Goal: Find specific page/section: Find specific page/section

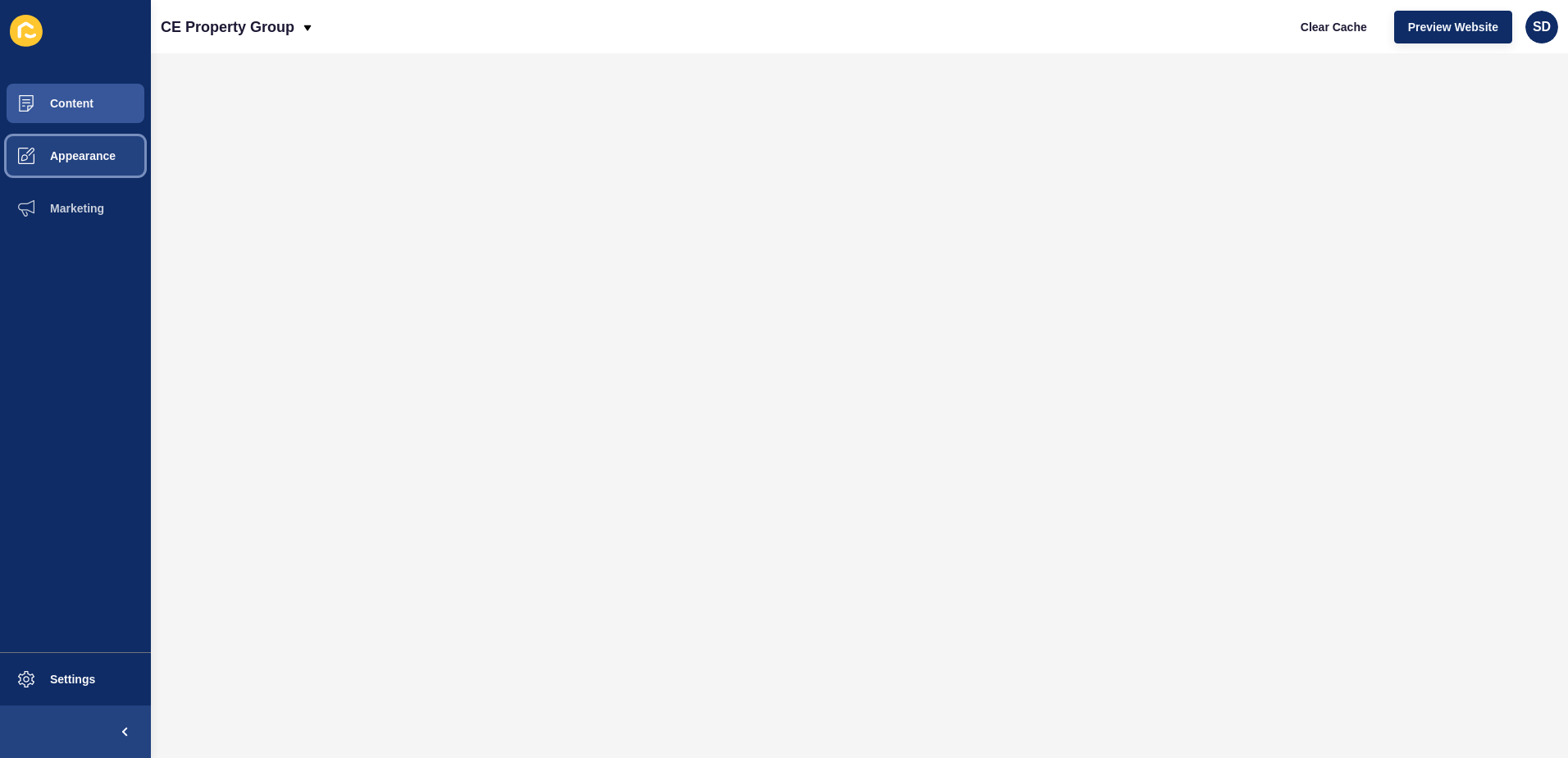
click at [65, 159] on span "Appearance" at bounding box center [56, 155] width 118 height 13
click at [45, 106] on span "Content" at bounding box center [45, 103] width 96 height 13
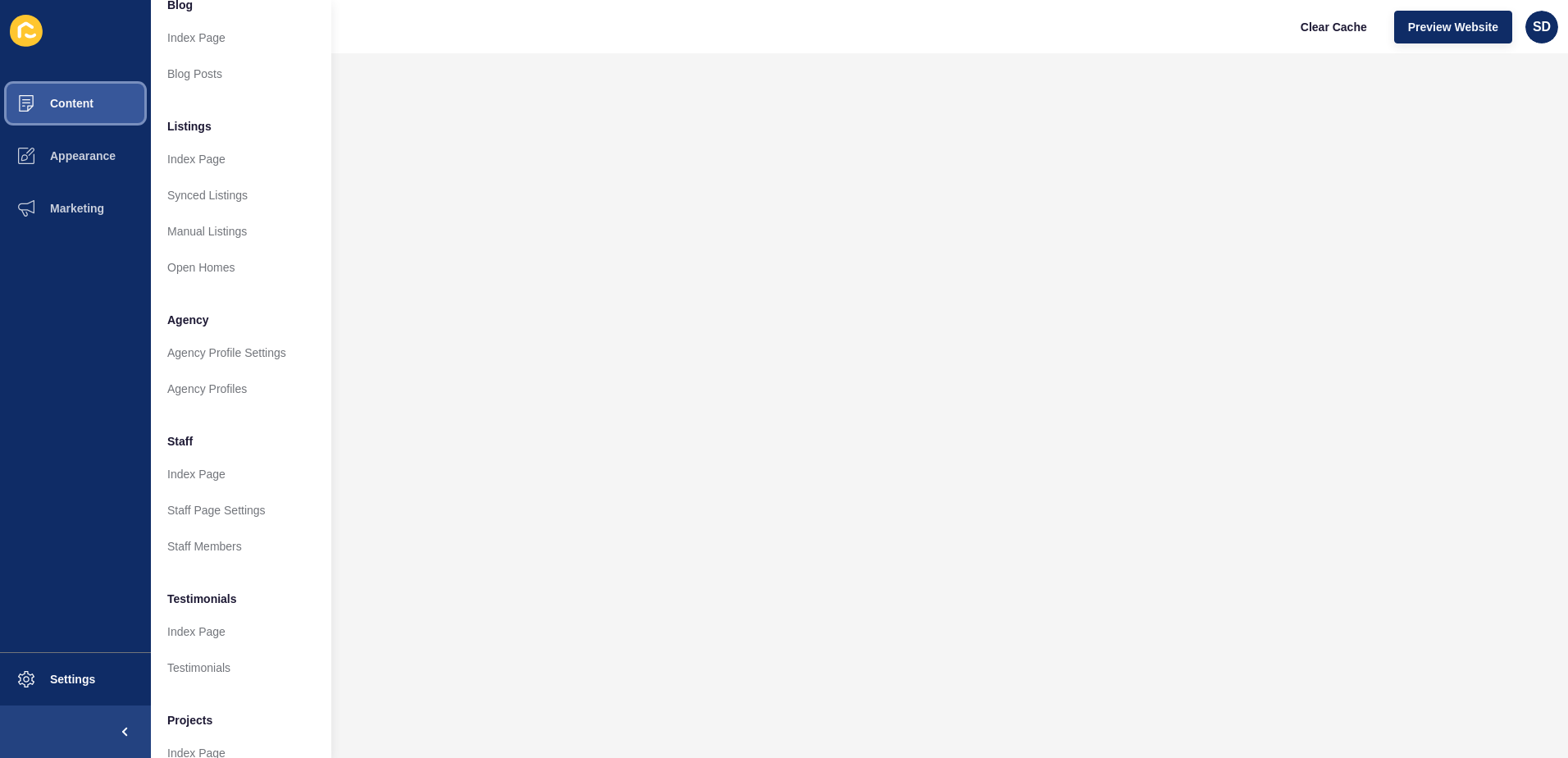
scroll to position [164, 0]
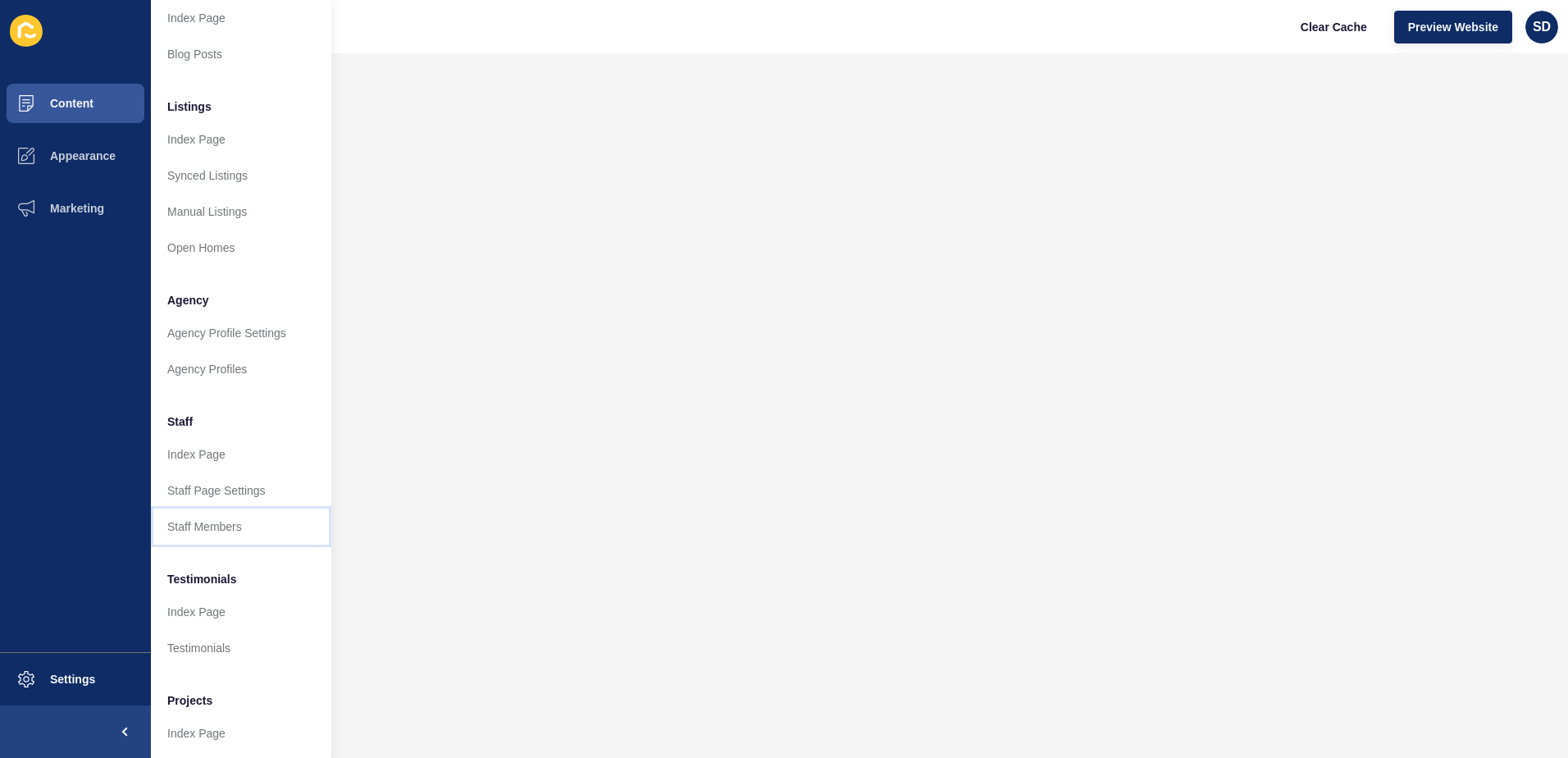
click at [225, 530] on link "Staff Members" at bounding box center [241, 526] width 181 height 36
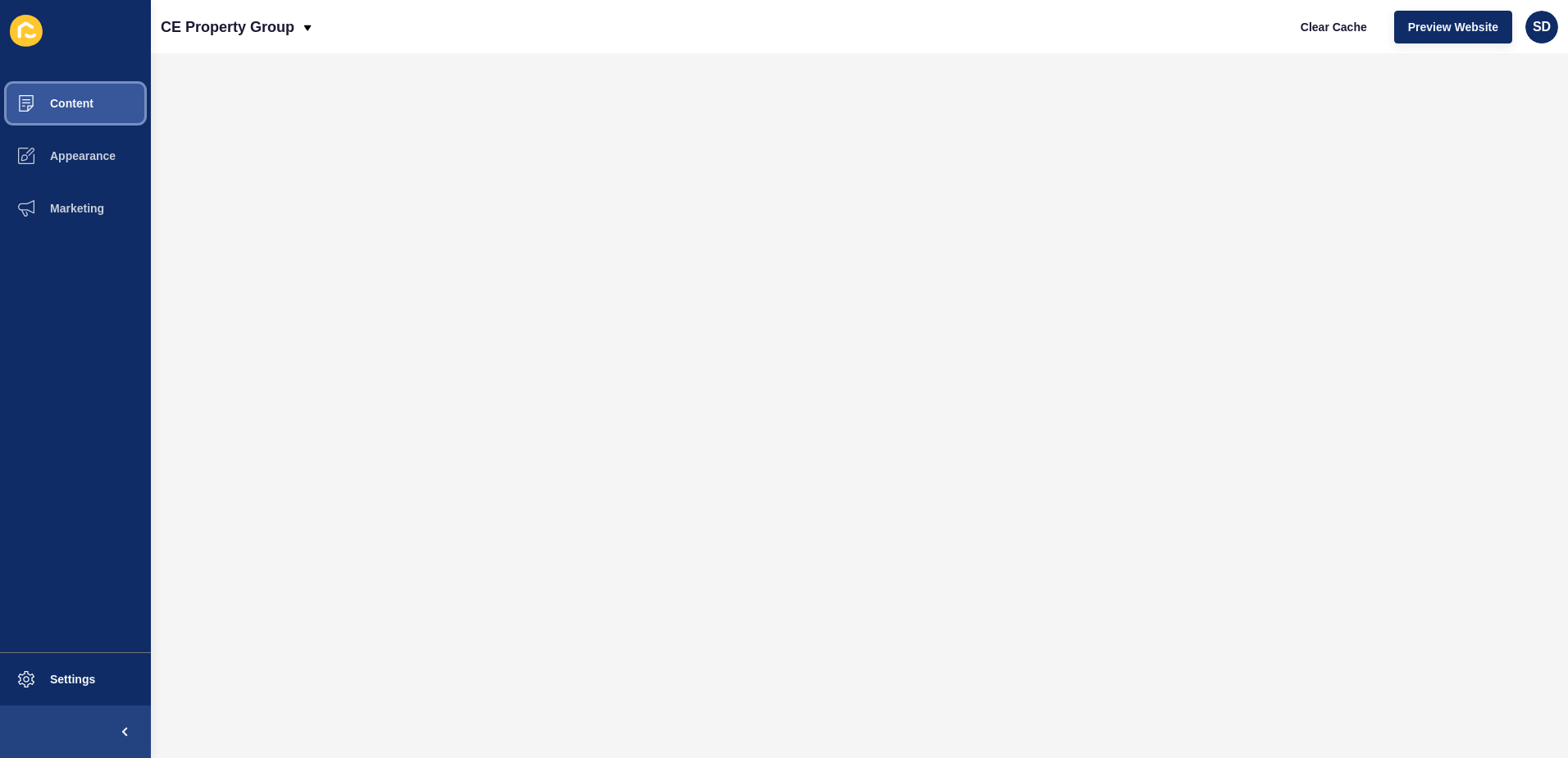
click at [80, 110] on button "Content" at bounding box center [76, 104] width 151 height 53
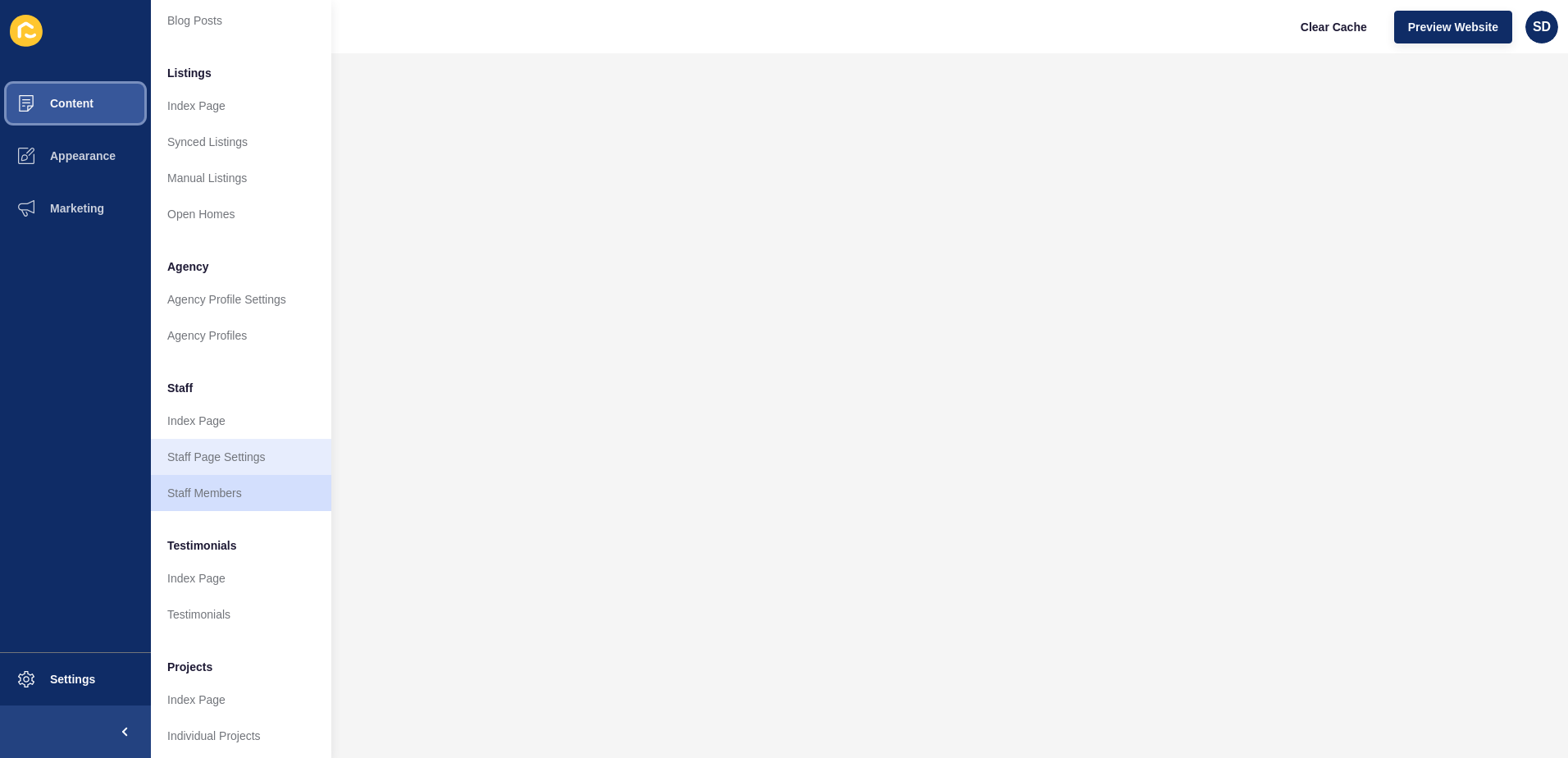
scroll to position [216, 0]
click at [227, 445] on link "Staff Page Settings" at bounding box center [241, 451] width 181 height 36
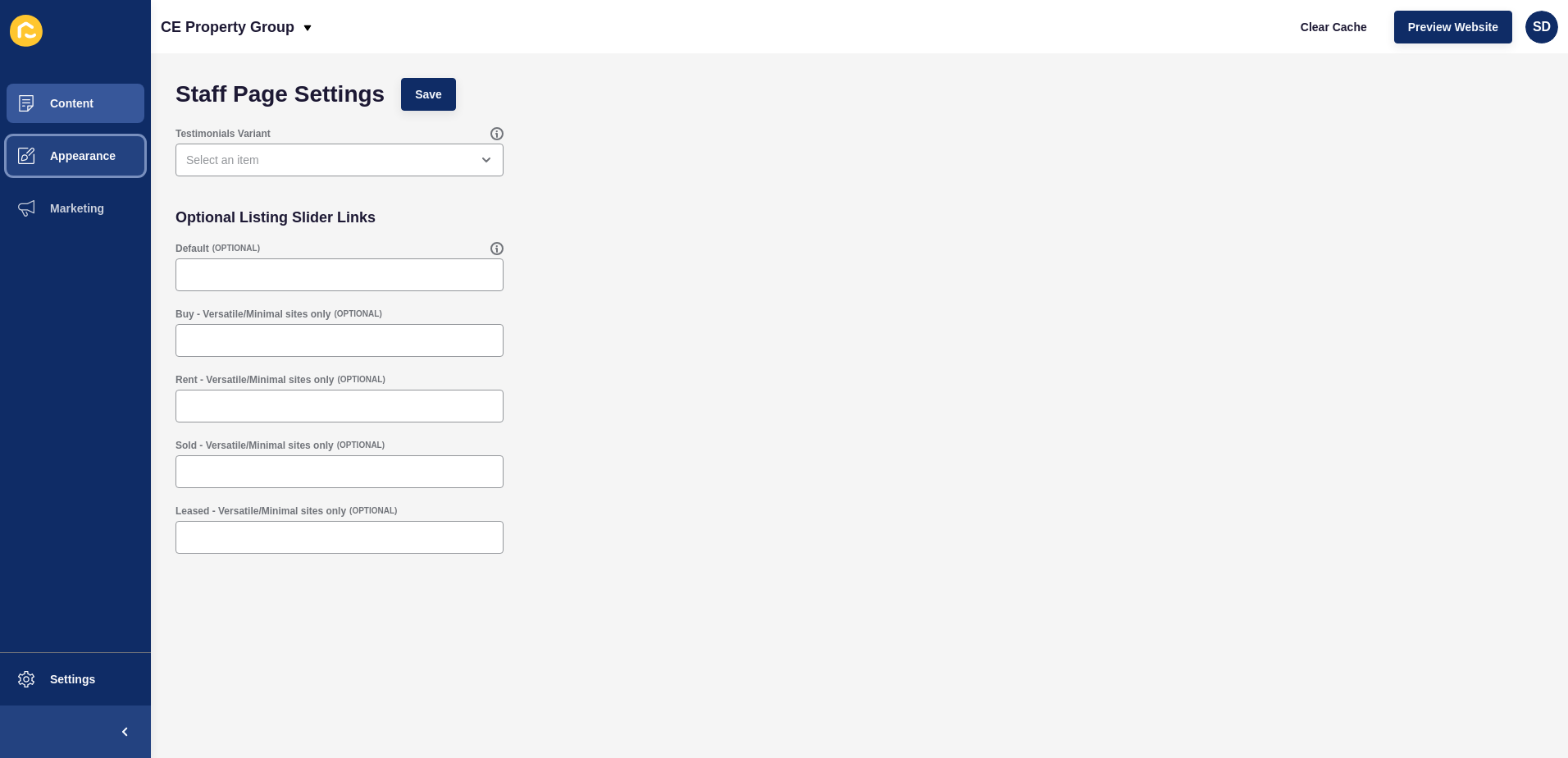
click at [89, 152] on span "Appearance" at bounding box center [56, 155] width 118 height 13
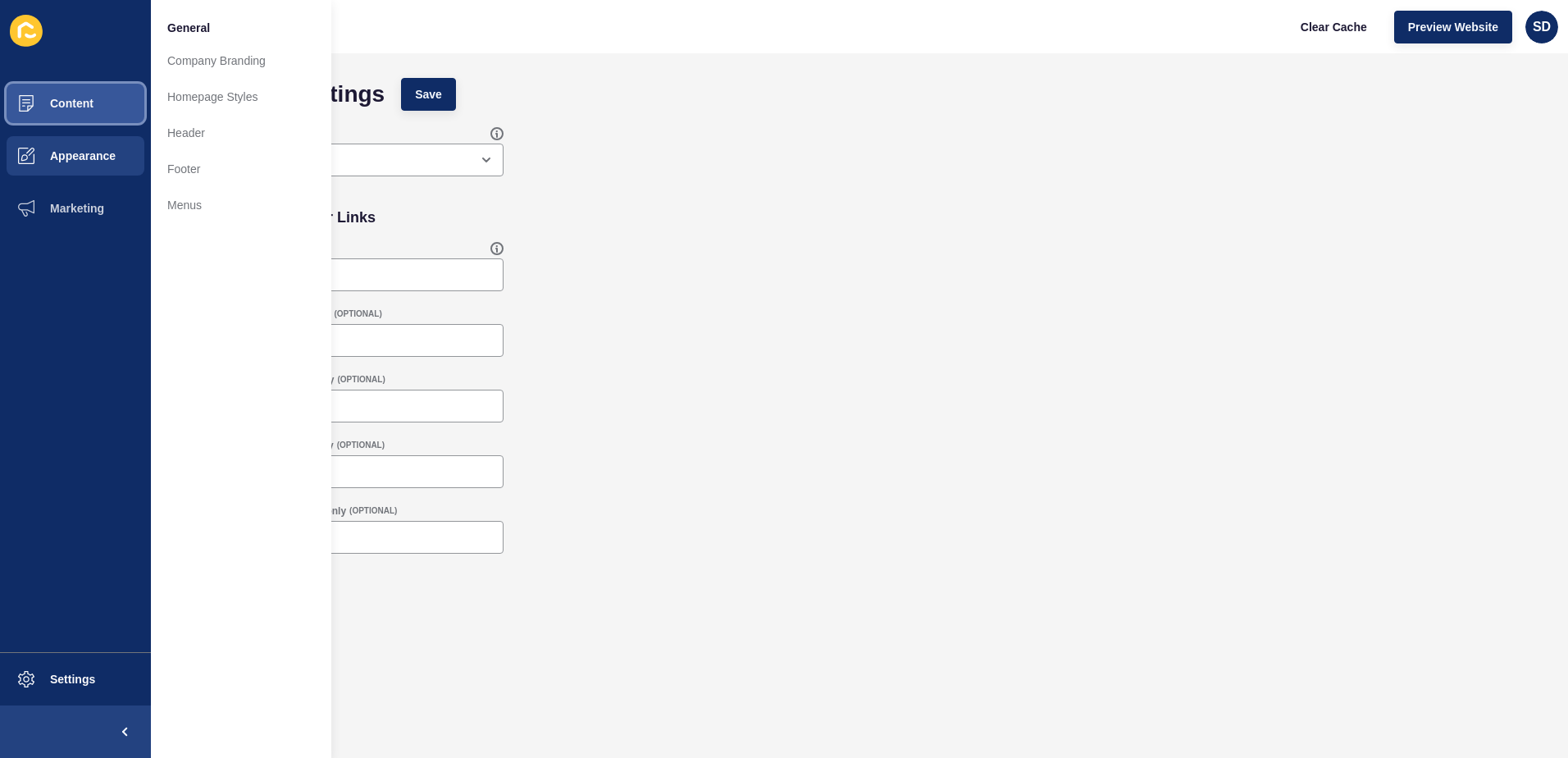
click at [78, 100] on span "Content" at bounding box center [45, 103] width 96 height 13
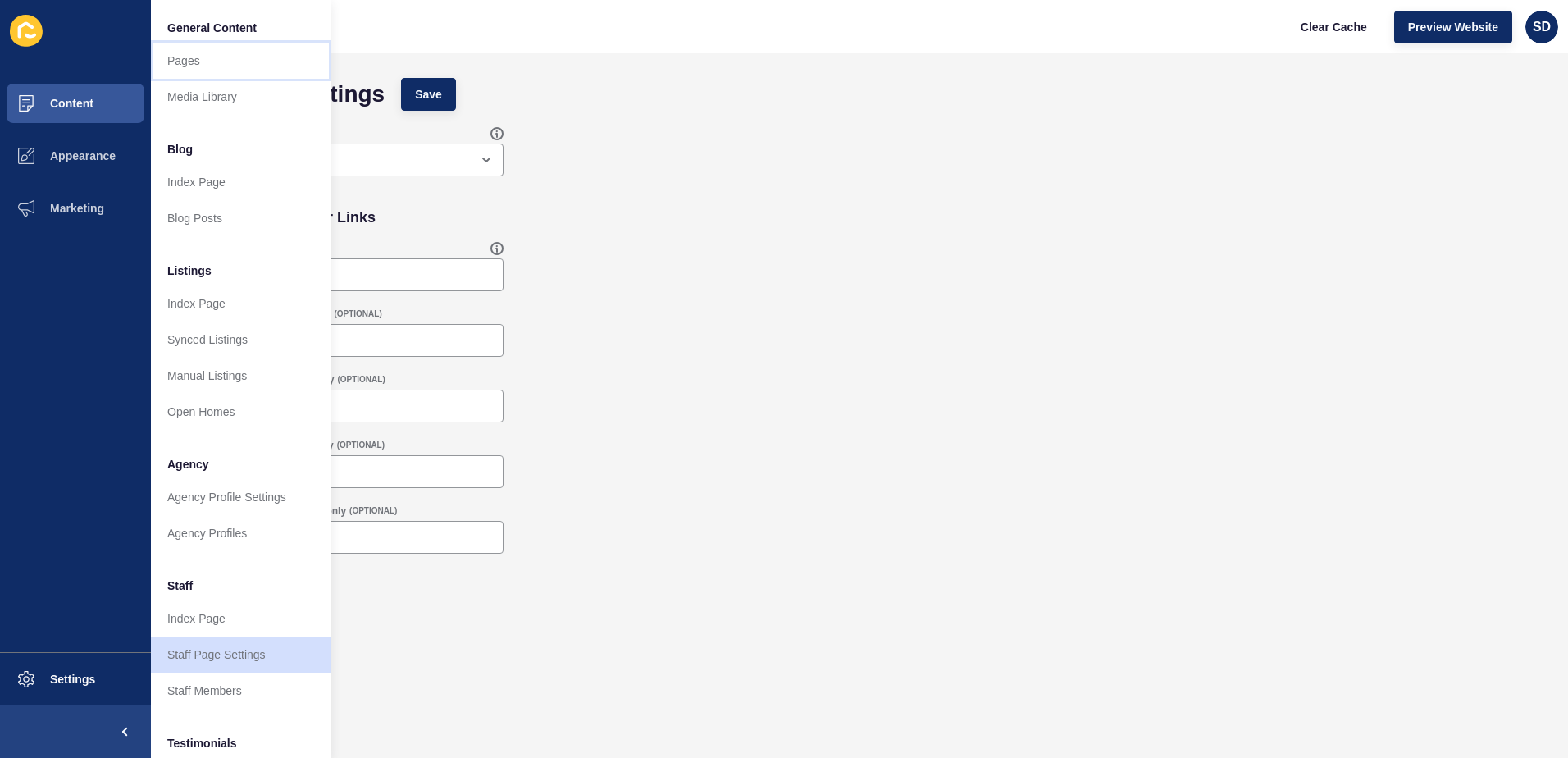
click at [188, 76] on link "Pages" at bounding box center [241, 60] width 181 height 36
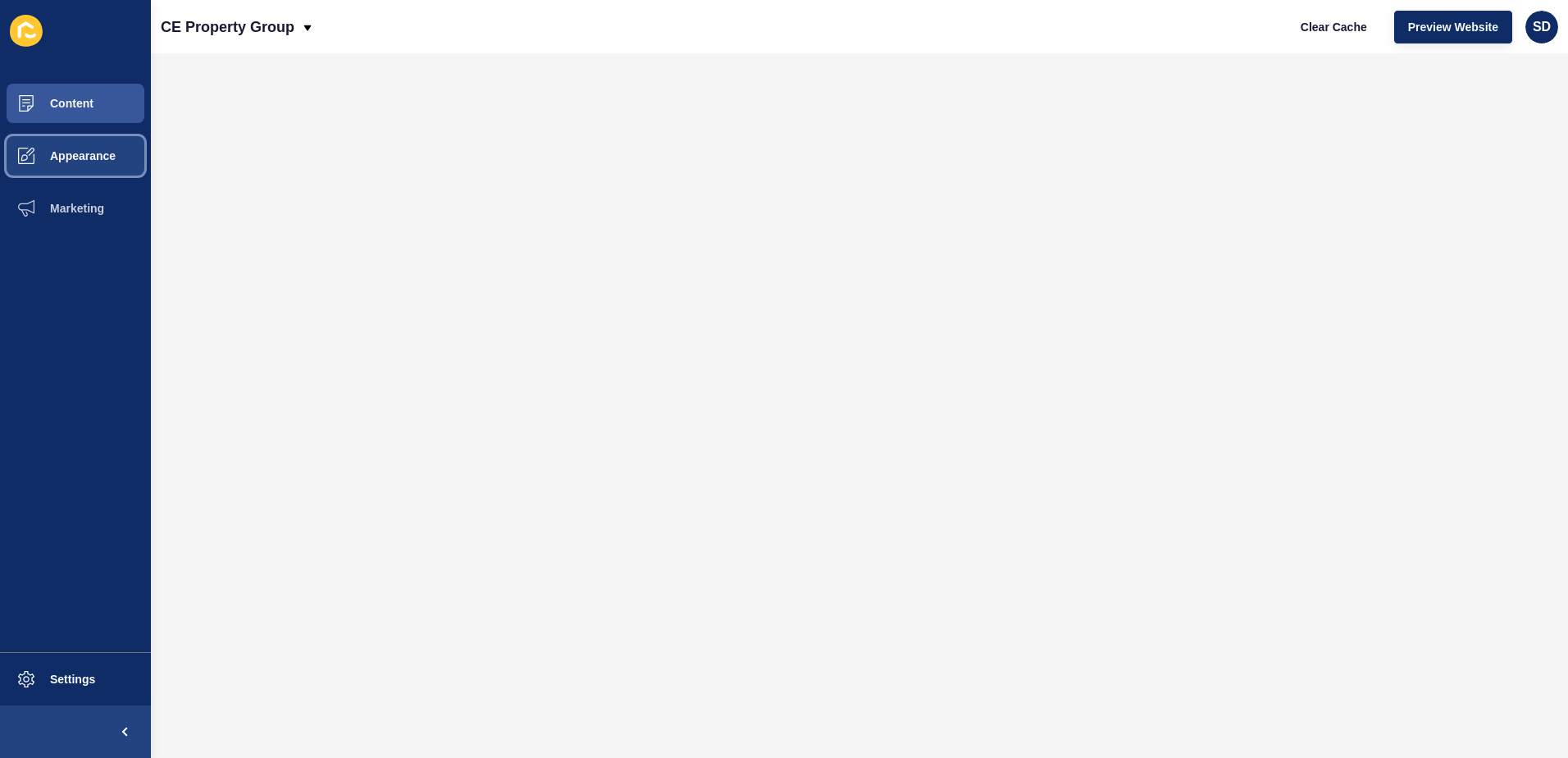
click at [100, 161] on span "Appearance" at bounding box center [56, 155] width 118 height 13
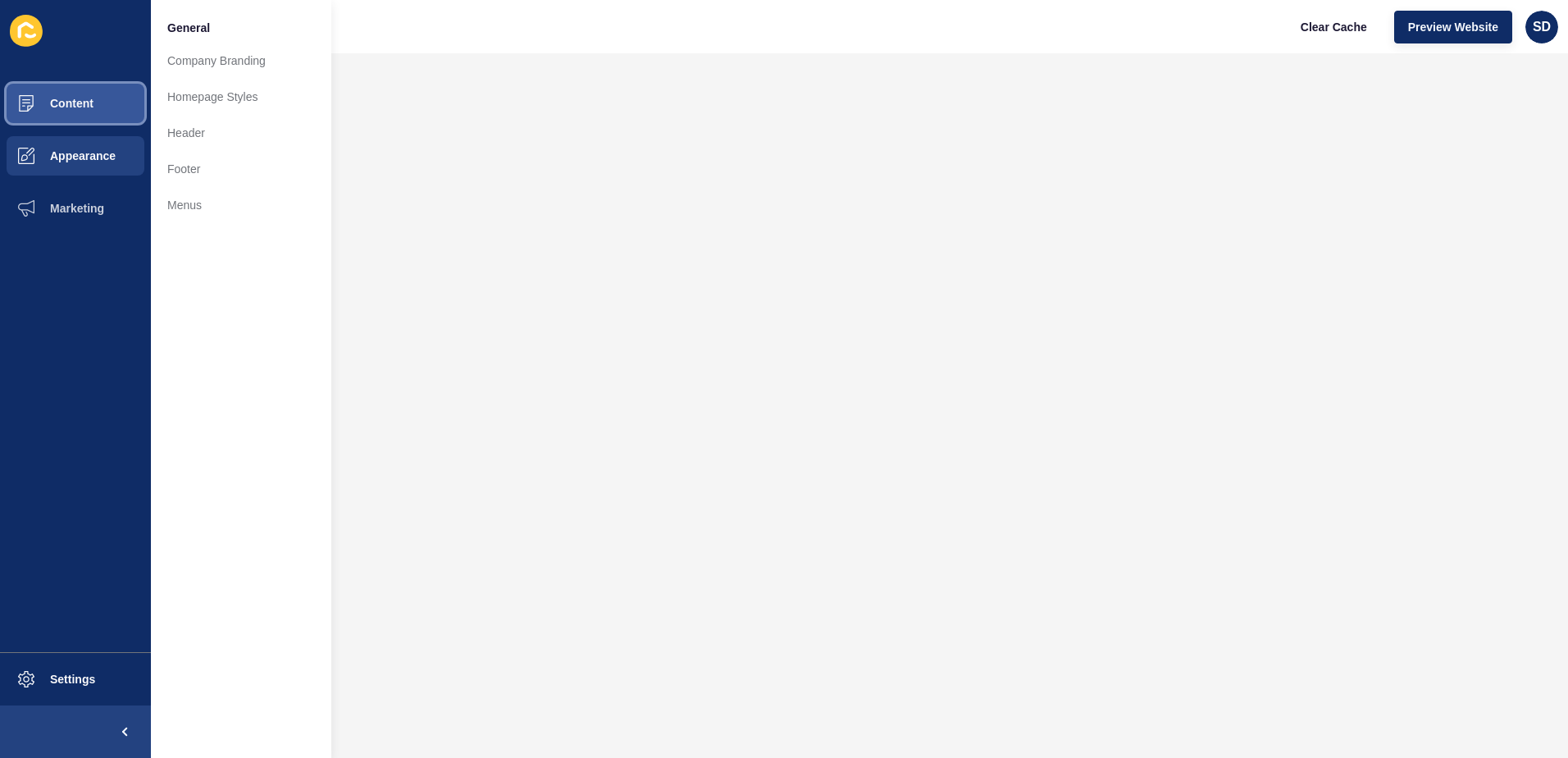
click at [99, 95] on button "Content" at bounding box center [76, 104] width 151 height 53
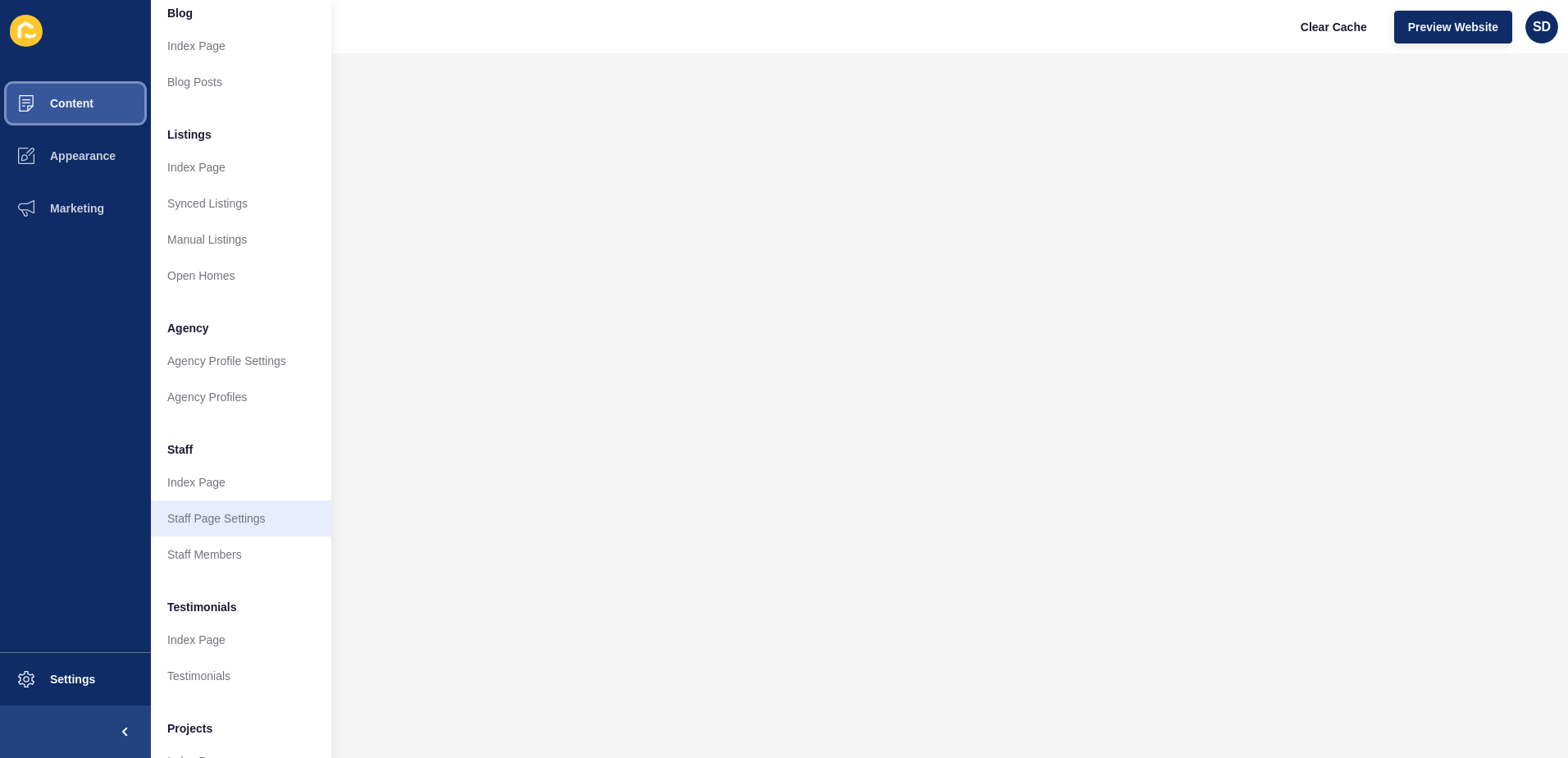
scroll to position [164, 0]
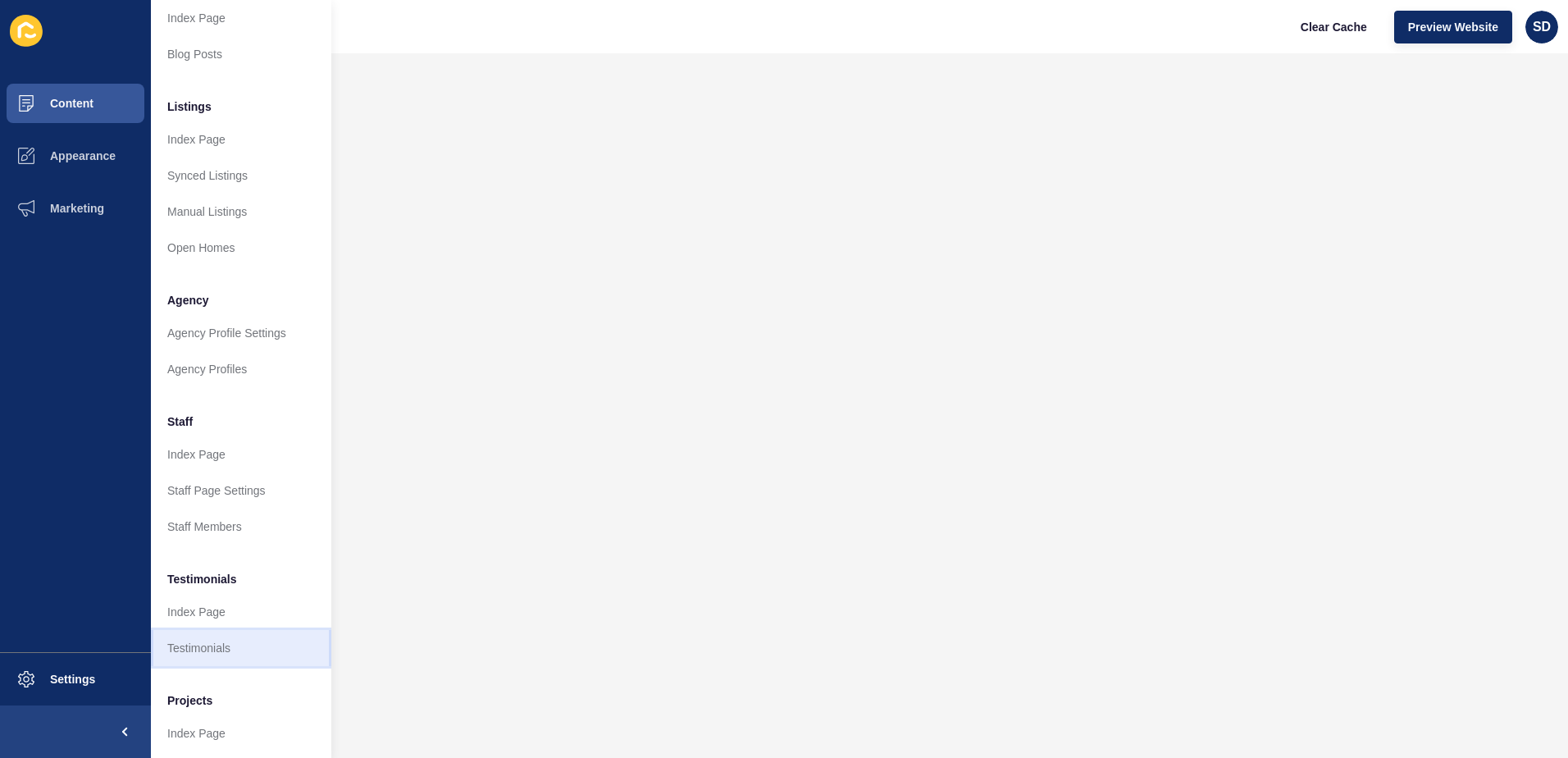
click at [211, 649] on link "Testimonials" at bounding box center [241, 648] width 181 height 36
